Goal: Task Accomplishment & Management: Use online tool/utility

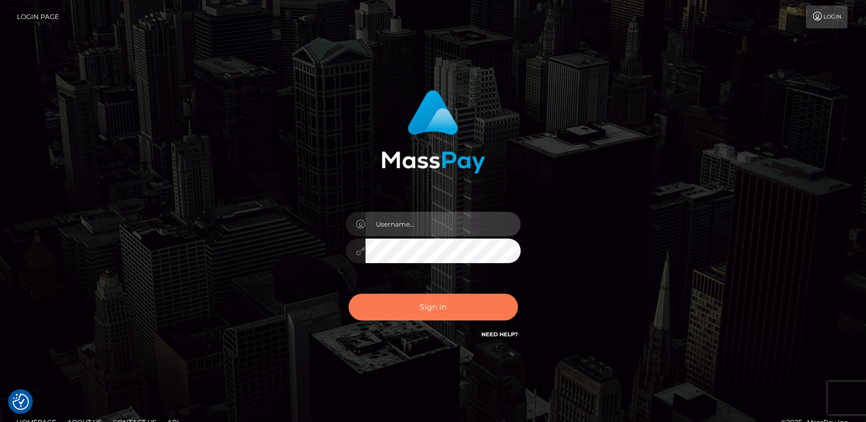
type input "[DOMAIN_NAME]"
click at [397, 312] on button "Sign in" at bounding box center [432, 307] width 169 height 27
type input "[DOMAIN_NAME]"
click at [405, 309] on button "Sign in" at bounding box center [432, 307] width 169 height 27
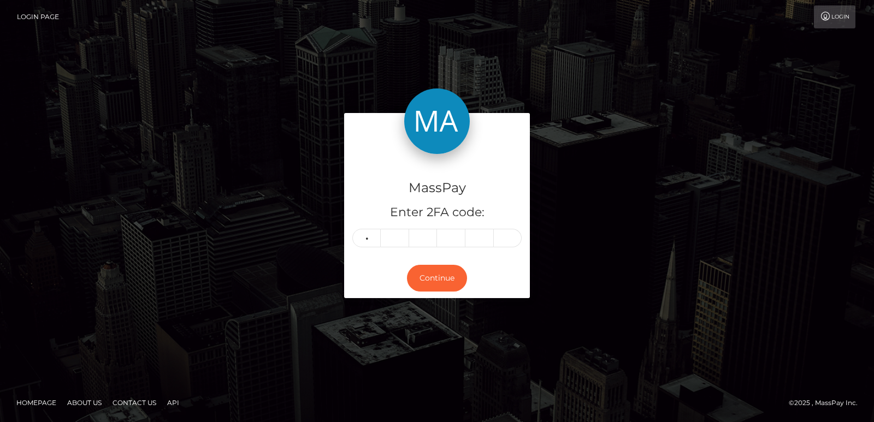
type input "3"
type input "8"
type input "7"
type input "4"
type input "9"
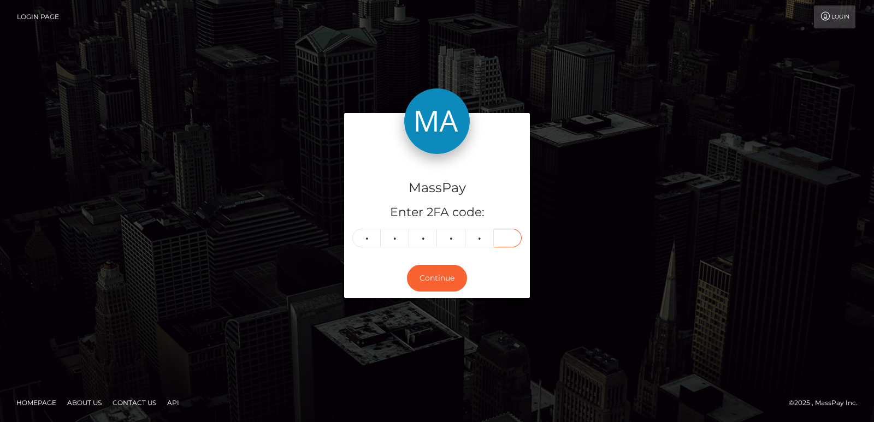
type input "4"
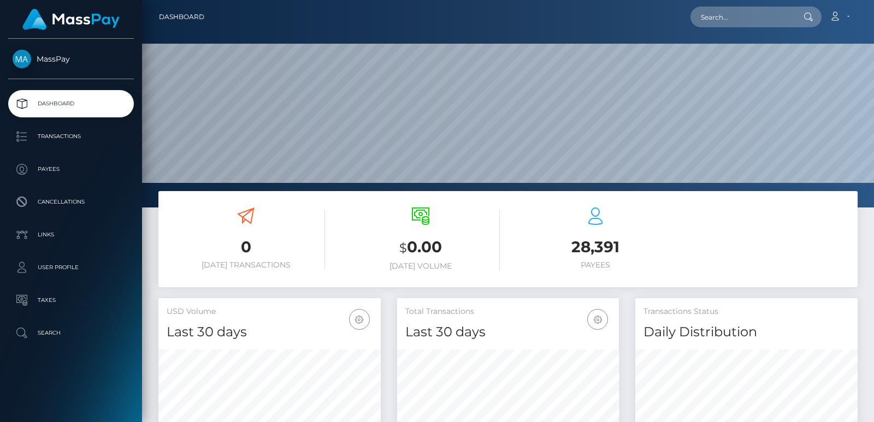
scroll to position [194, 222]
click at [700, 15] on input "text" at bounding box center [741, 17] width 103 height 21
paste input "heenanivy@gmail.com"
type input "heenanivy@gmail.com"
click at [704, 22] on input "heenanivy@gmail.com" at bounding box center [741, 17] width 103 height 21
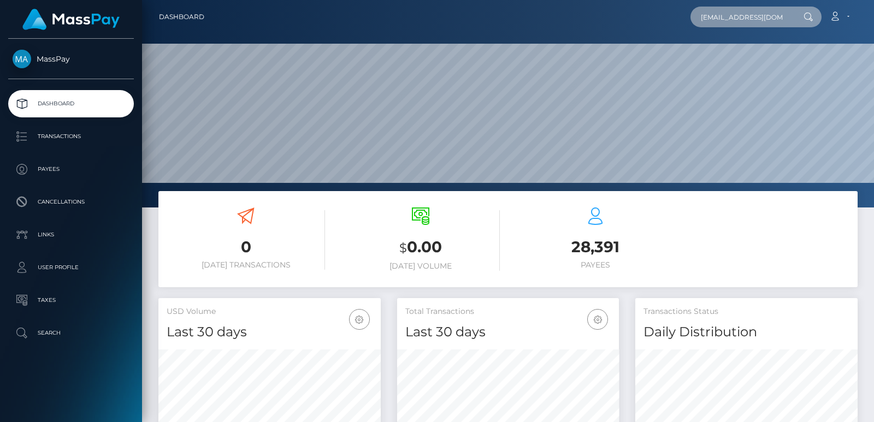
click at [704, 22] on input "heenanivy@gmail.com" at bounding box center [741, 17] width 103 height 21
paste input "f1799b804a8e44b989586c19de8b7c99"
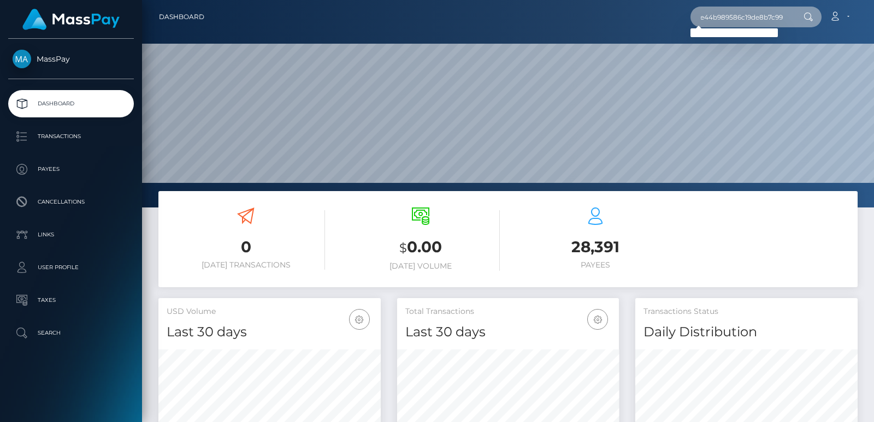
type input "f1799b804a8e44b989586c19de8b7c99"
